Goal: Obtain resource: Download file/media

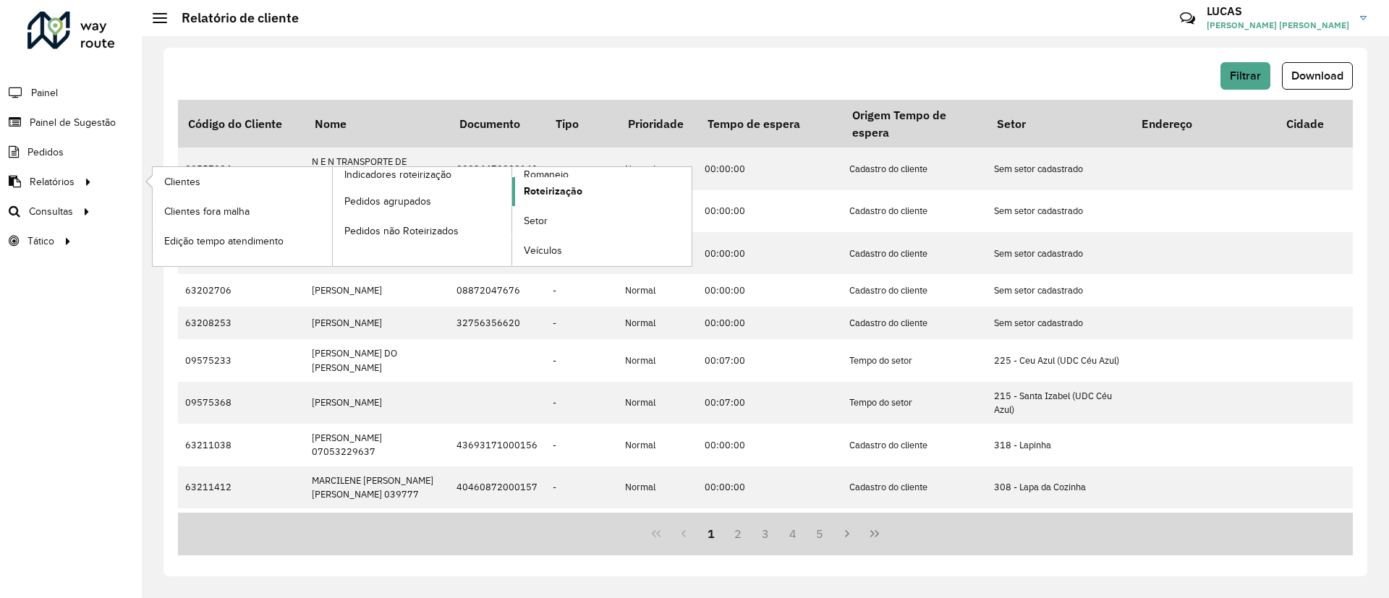
click at [550, 185] on span "Roteirização" at bounding box center [553, 191] width 59 height 15
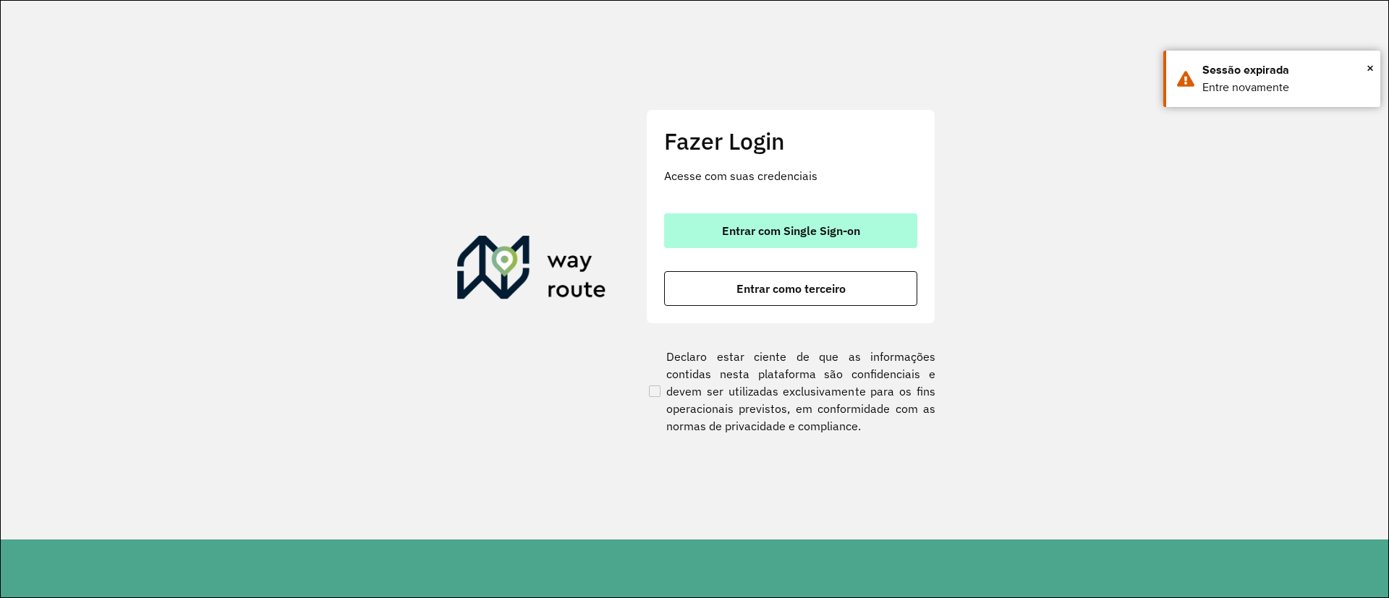
click at [748, 230] on span "Entrar com Single Sign-on" at bounding box center [791, 231] width 138 height 12
click at [768, 234] on span "Entrar com Single Sign-on" at bounding box center [791, 231] width 138 height 12
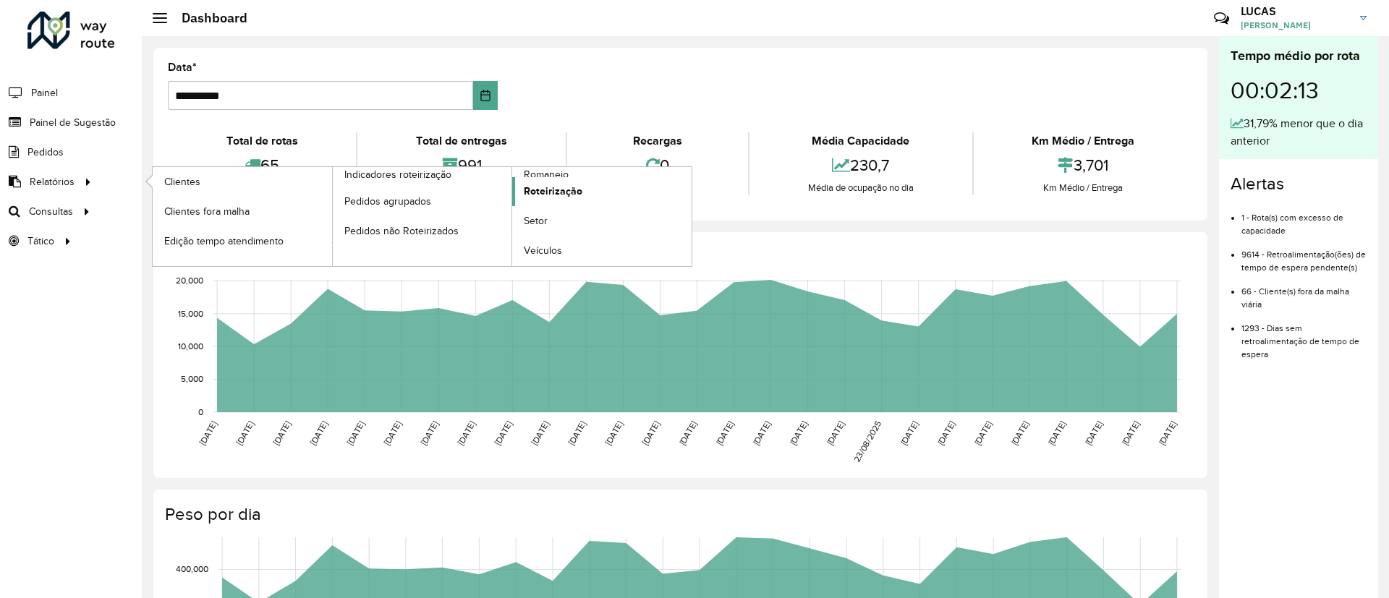
click at [546, 189] on span "Roteirização" at bounding box center [553, 191] width 59 height 15
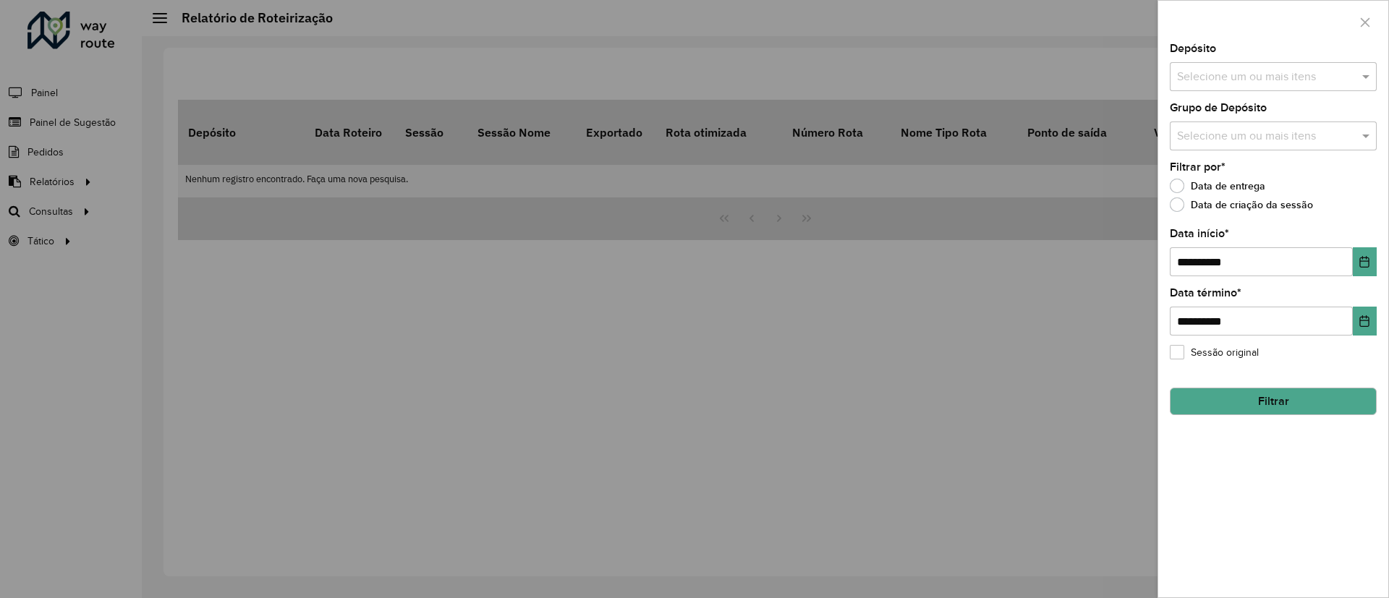
click at [1232, 74] on input "text" at bounding box center [1266, 77] width 185 height 17
click at [1210, 148] on div "CDD Santa Luzia" at bounding box center [1274, 149] width 206 height 25
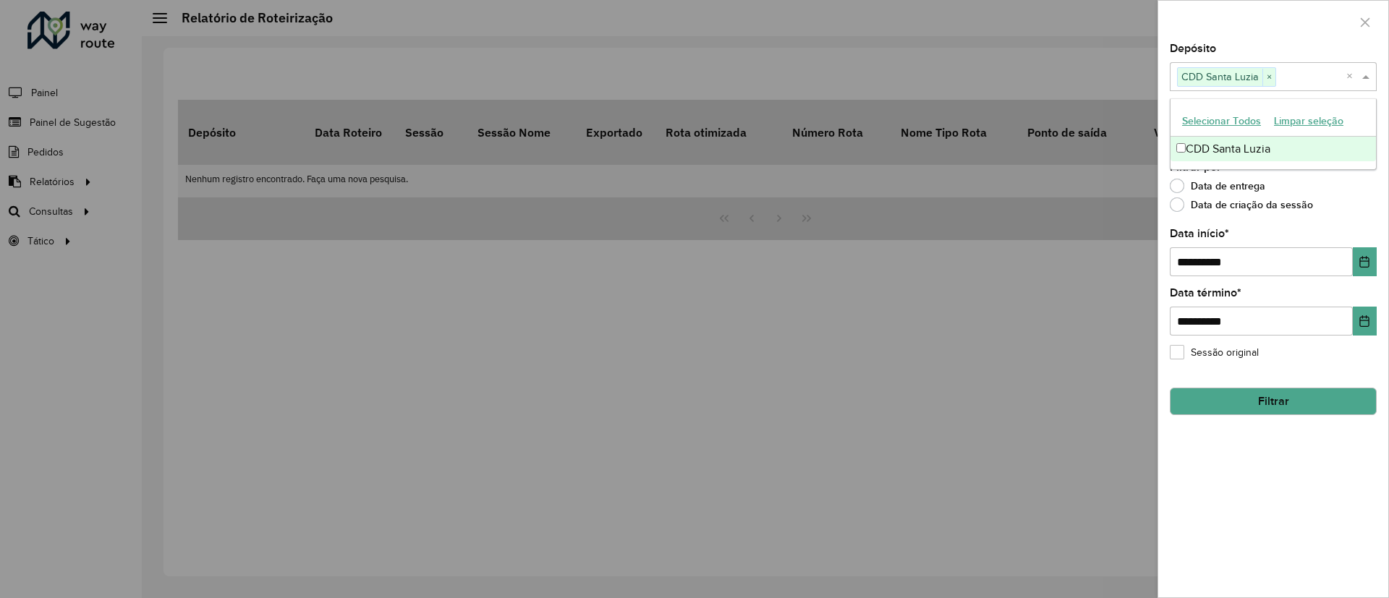
click at [1271, 296] on div "**********" at bounding box center [1273, 312] width 207 height 48
click at [1269, 394] on button "Filtrar" at bounding box center [1273, 401] width 207 height 27
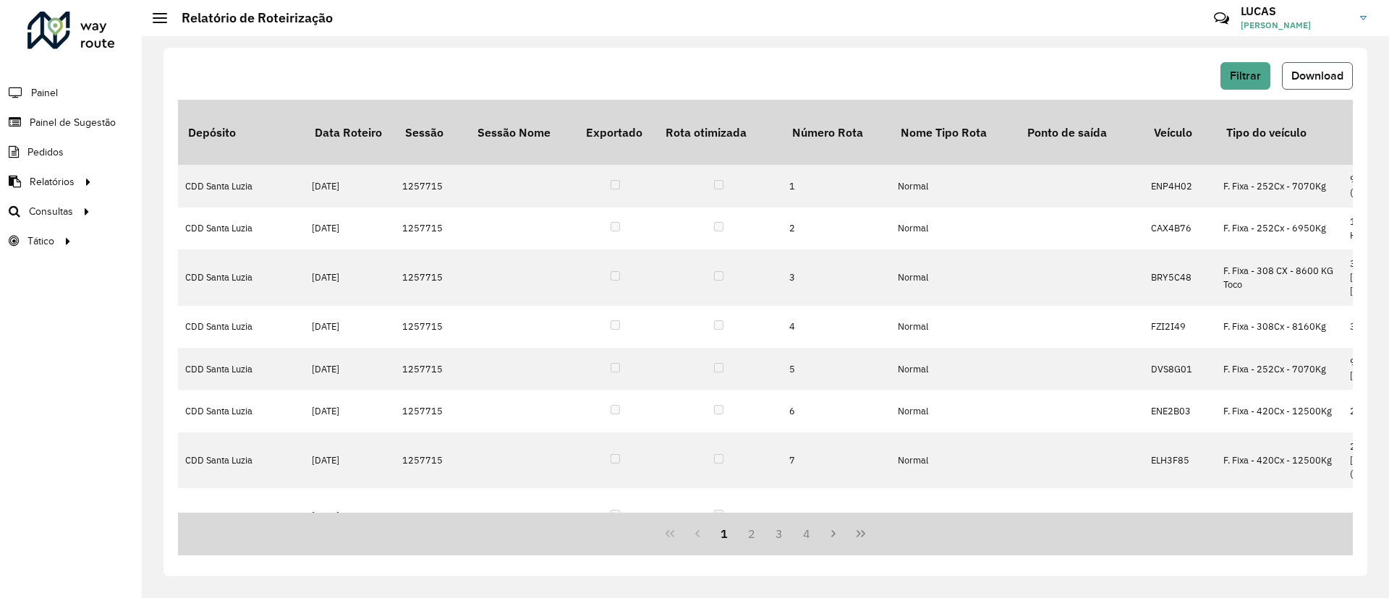
click at [1312, 77] on span "Download" at bounding box center [1318, 75] width 52 height 12
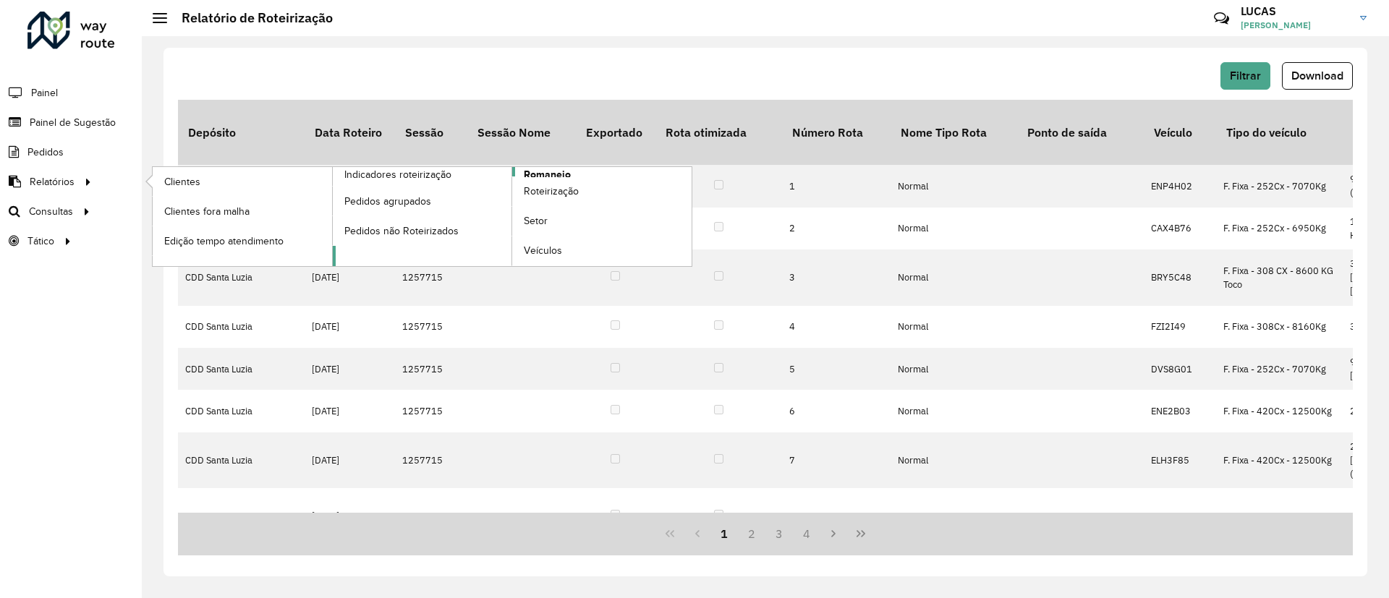
click at [555, 172] on span "Romaneio" at bounding box center [547, 174] width 47 height 15
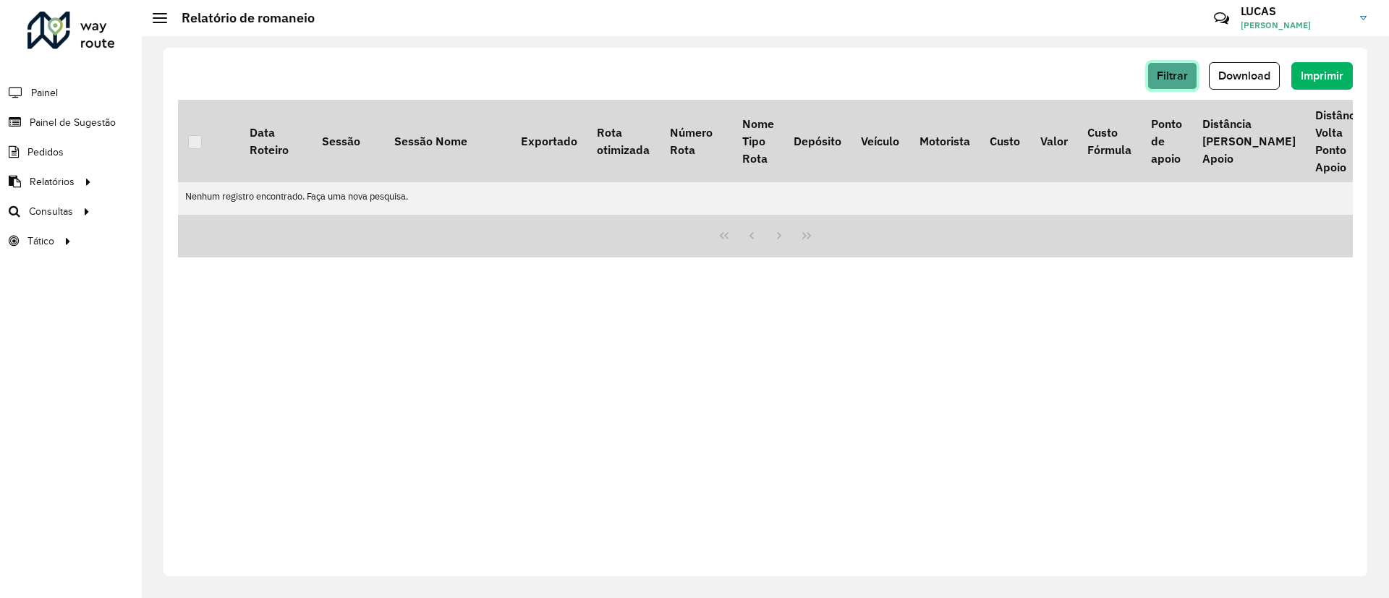
click at [1156, 72] on button "Filtrar" at bounding box center [1173, 75] width 50 height 27
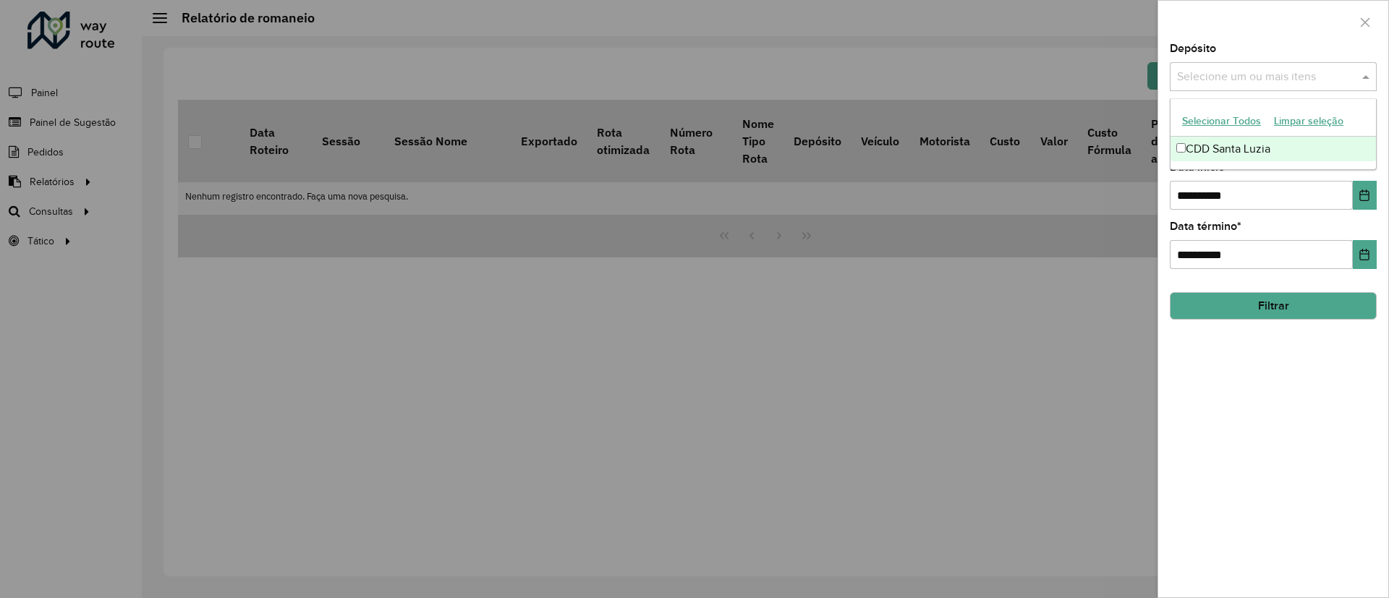
click at [1233, 69] on input "text" at bounding box center [1266, 77] width 185 height 17
click at [1244, 138] on div "CDD Santa Luzia" at bounding box center [1274, 149] width 206 height 25
click at [1274, 312] on button "Filtrar" at bounding box center [1273, 305] width 207 height 27
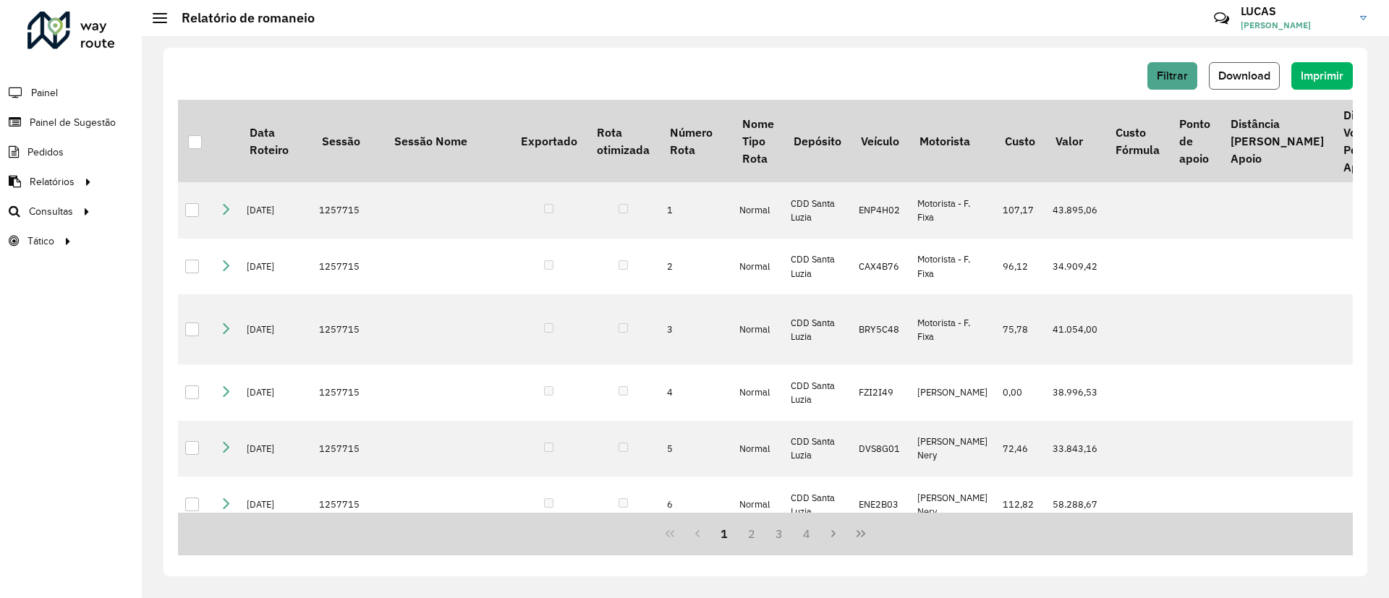
click at [1253, 84] on button "Download" at bounding box center [1244, 75] width 71 height 27
